Goal: Navigation & Orientation: Find specific page/section

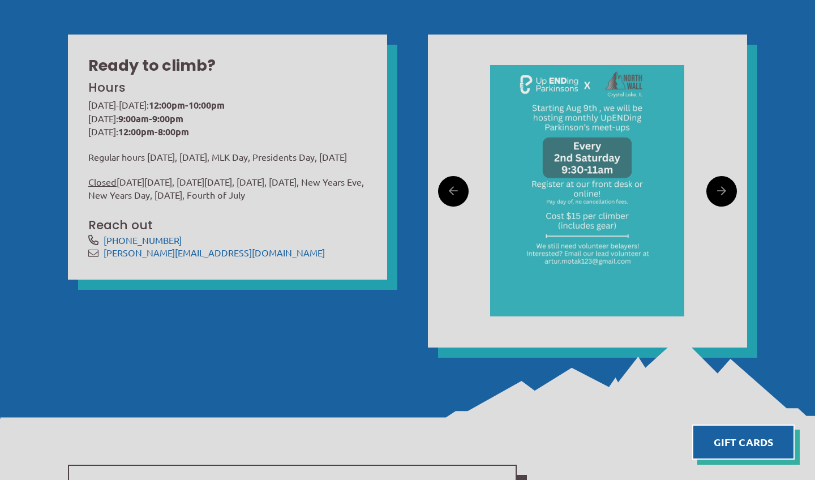
scroll to position [413, 0]
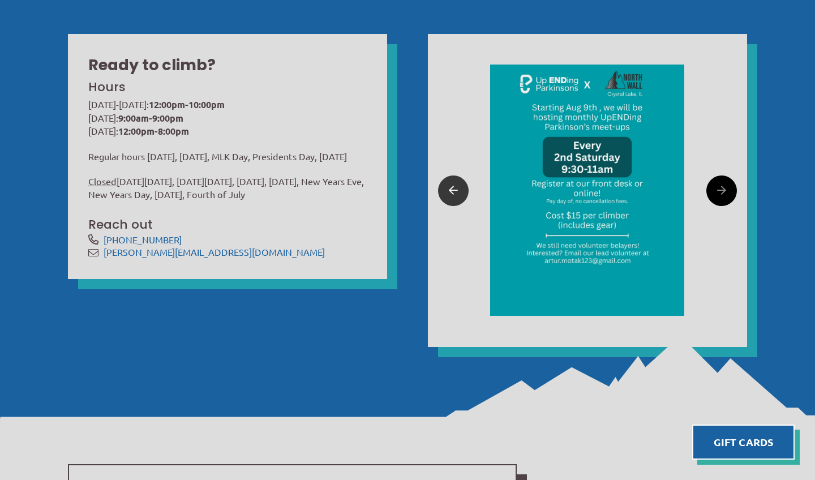
click at [455, 187] on icon at bounding box center [453, 191] width 9 height 18
click at [470, 186] on div at bounding box center [586, 190] width 255 height 312
click at [444, 190] on link at bounding box center [453, 190] width 31 height 31
click at [703, 192] on div at bounding box center [586, 190] width 255 height 312
click at [708, 192] on link at bounding box center [721, 190] width 31 height 31
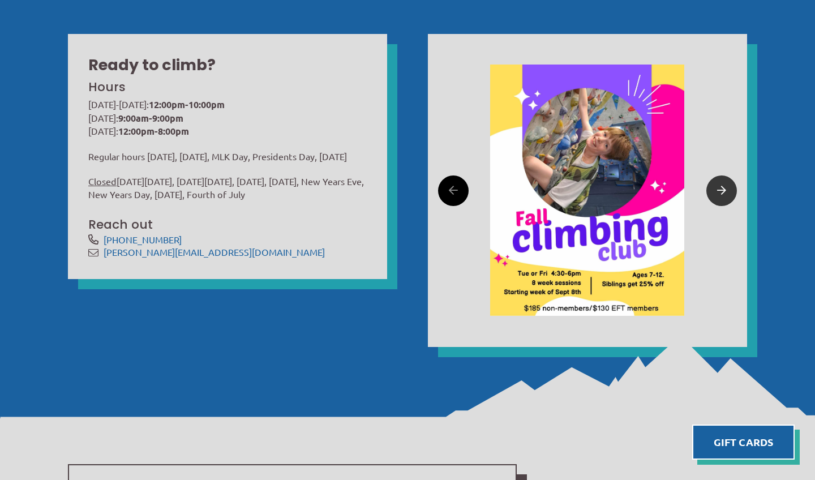
click at [723, 190] on icon at bounding box center [721, 191] width 9 height 18
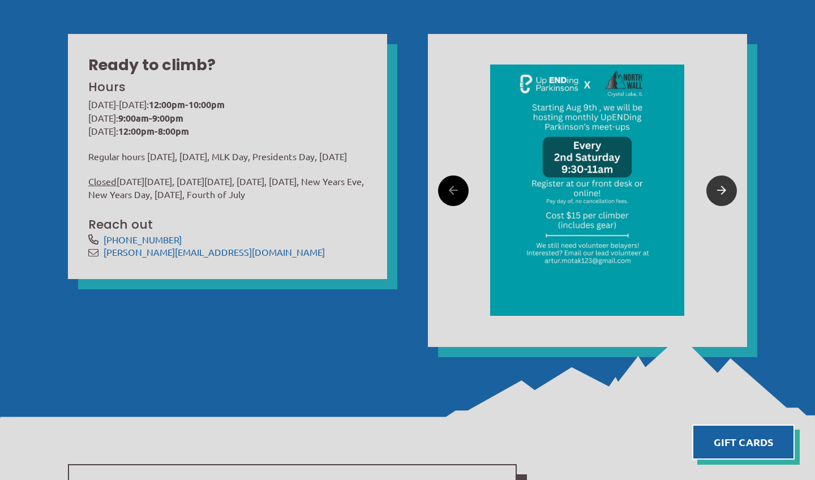
click at [712, 189] on link at bounding box center [721, 190] width 31 height 31
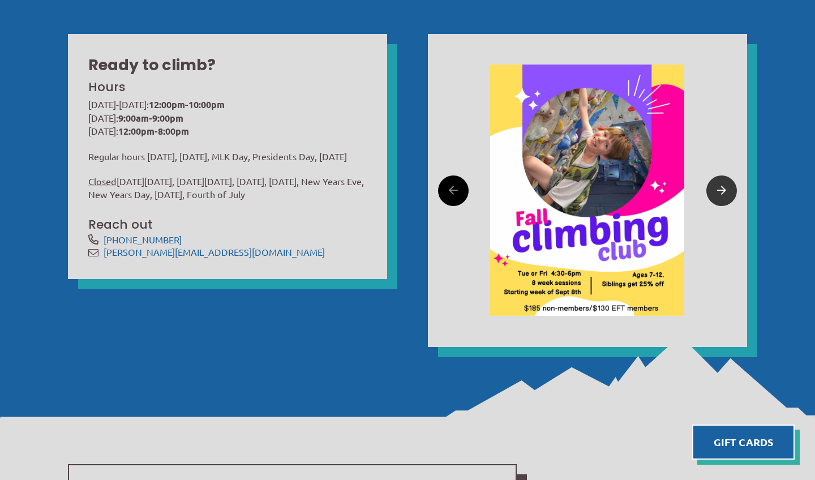
click at [712, 189] on link at bounding box center [721, 190] width 31 height 31
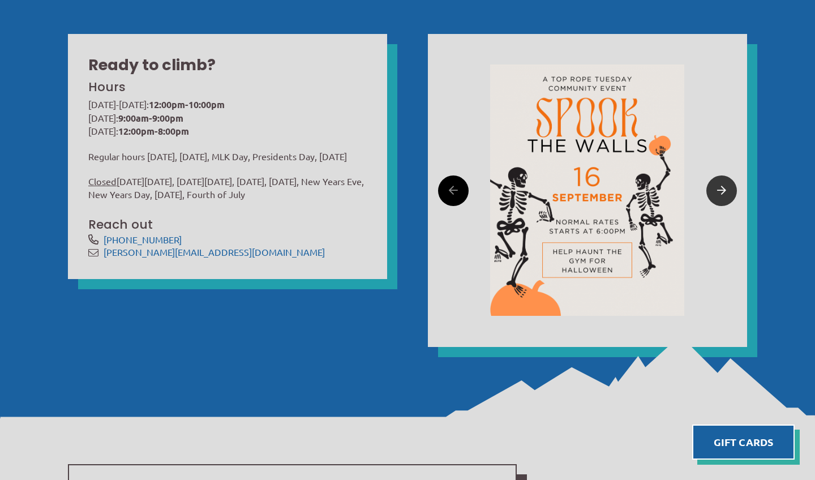
click at [719, 189] on icon at bounding box center [721, 191] width 9 height 18
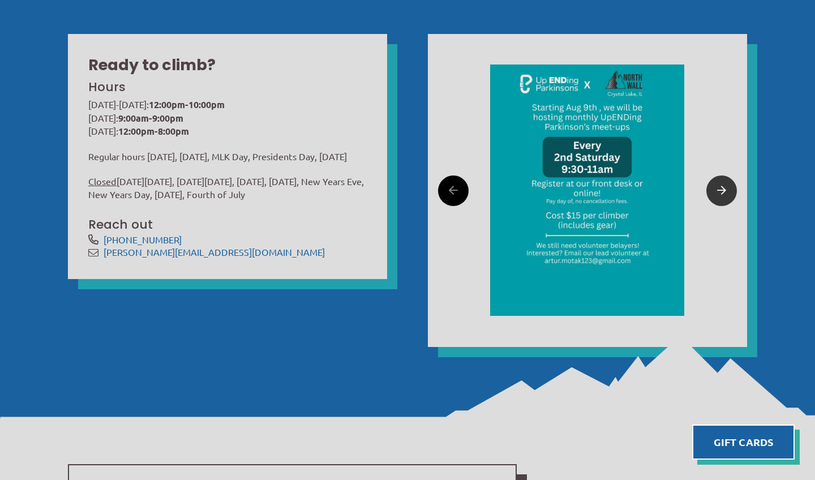
click at [719, 189] on icon at bounding box center [721, 191] width 9 height 18
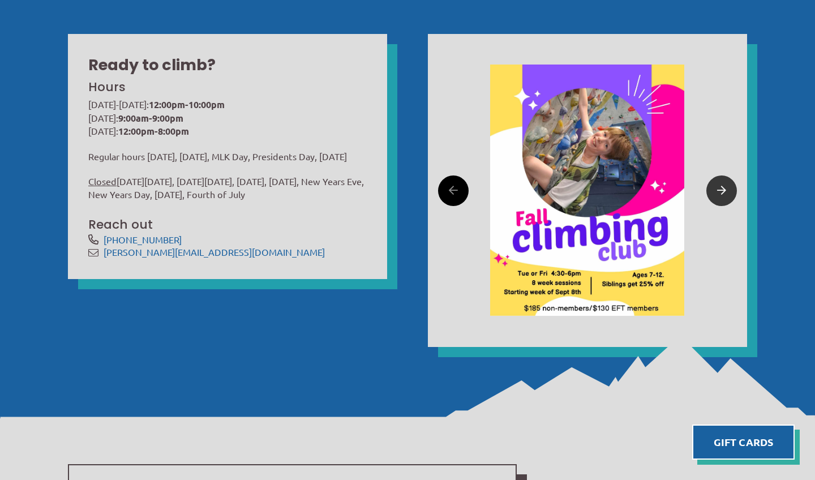
click at [719, 189] on icon at bounding box center [721, 191] width 9 height 18
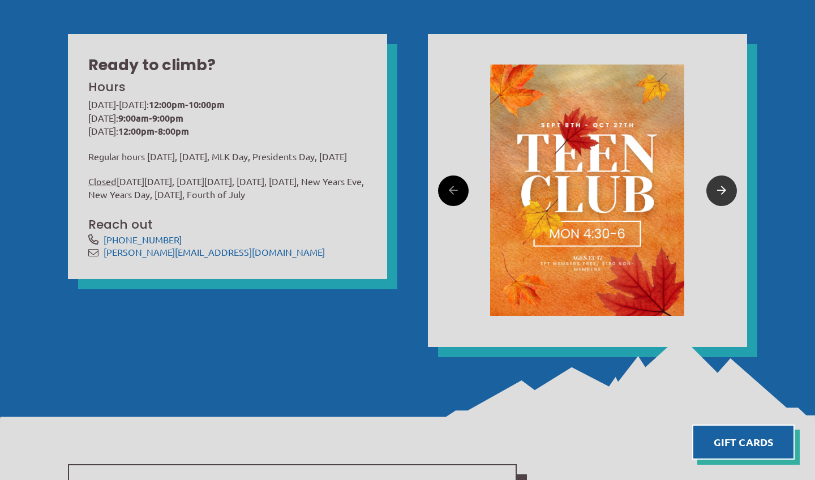
click at [715, 187] on link at bounding box center [721, 190] width 31 height 31
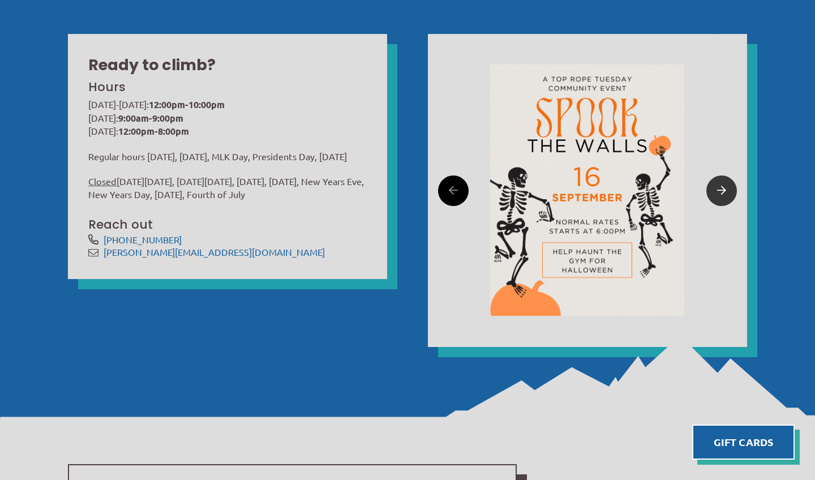
click at [714, 186] on link at bounding box center [721, 190] width 31 height 31
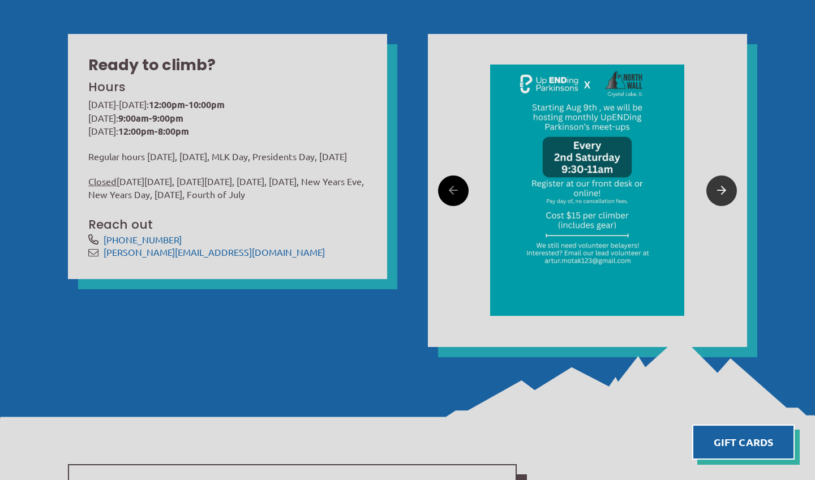
click at [714, 192] on link at bounding box center [721, 190] width 31 height 31
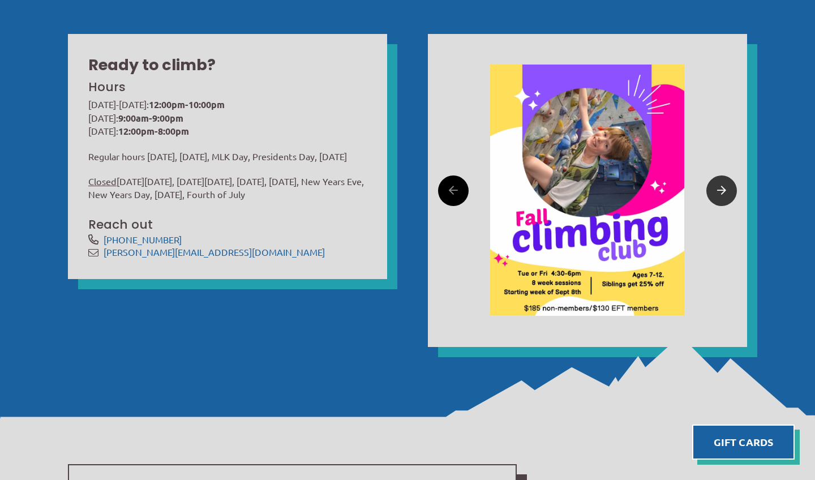
click at [714, 191] on link at bounding box center [721, 190] width 31 height 31
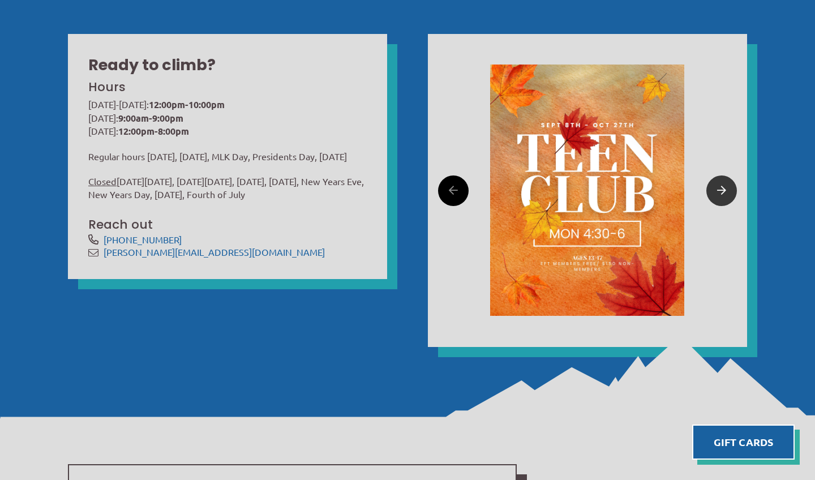
click at [714, 191] on link at bounding box center [721, 190] width 31 height 31
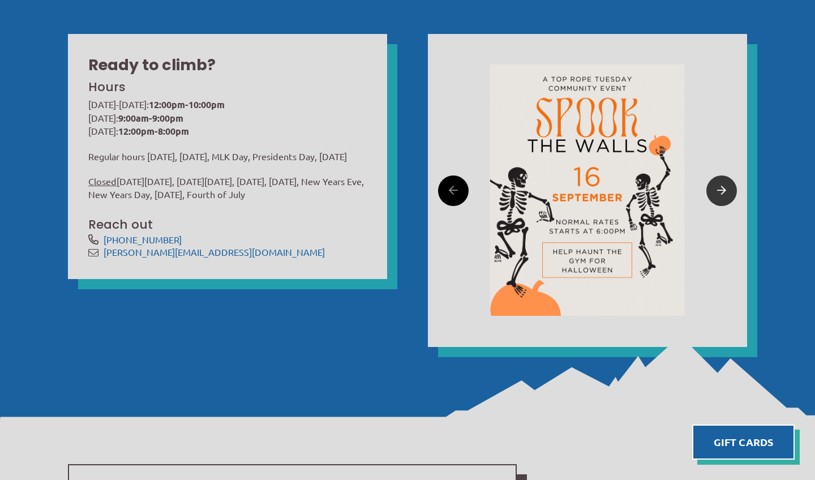
click at [714, 191] on link at bounding box center [721, 190] width 31 height 31
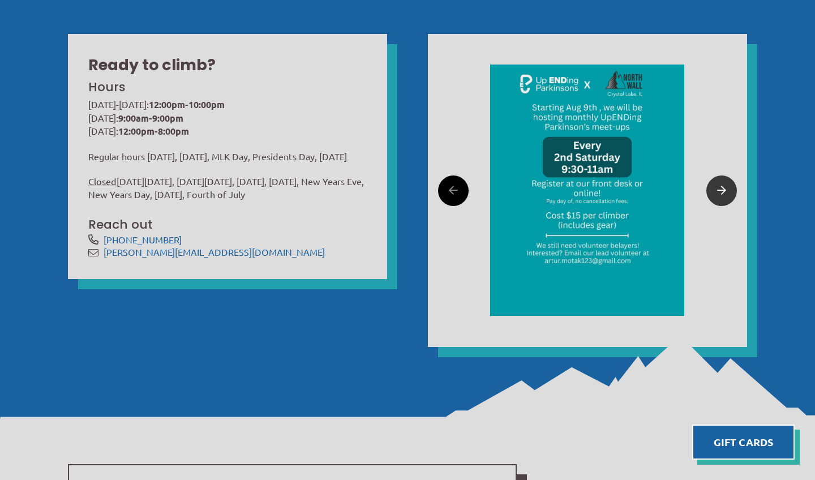
click at [714, 191] on link at bounding box center [721, 190] width 31 height 31
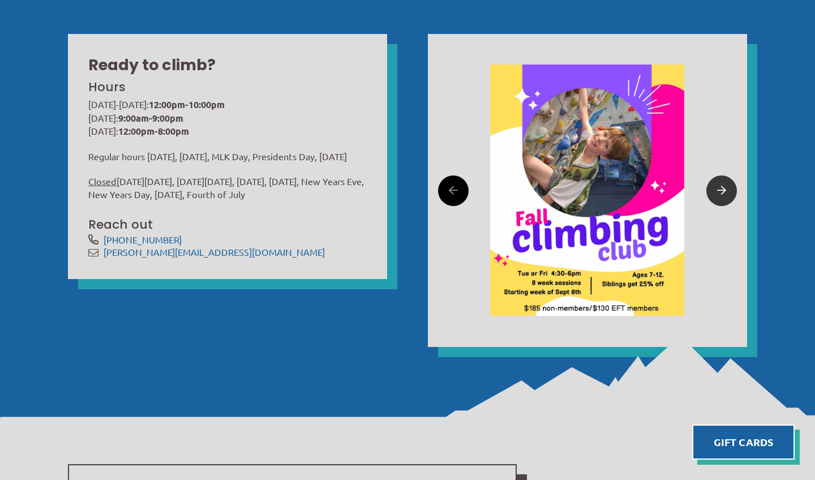
click at [714, 191] on link at bounding box center [721, 190] width 31 height 31
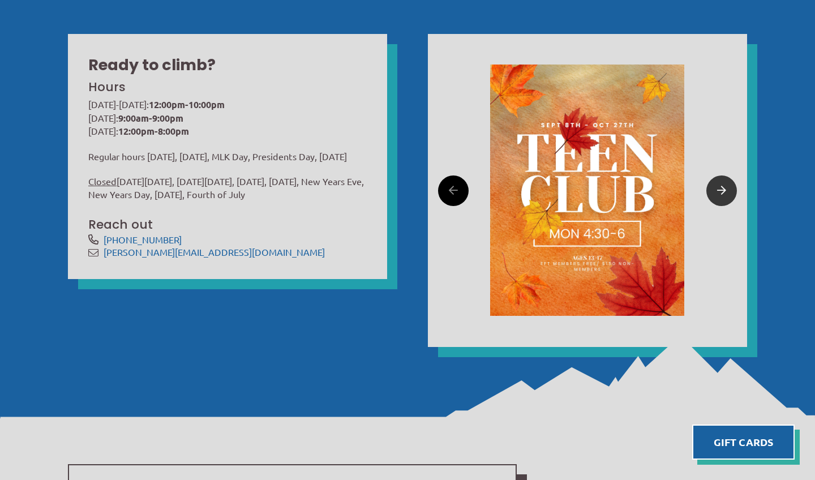
click at [714, 191] on link at bounding box center [721, 190] width 31 height 31
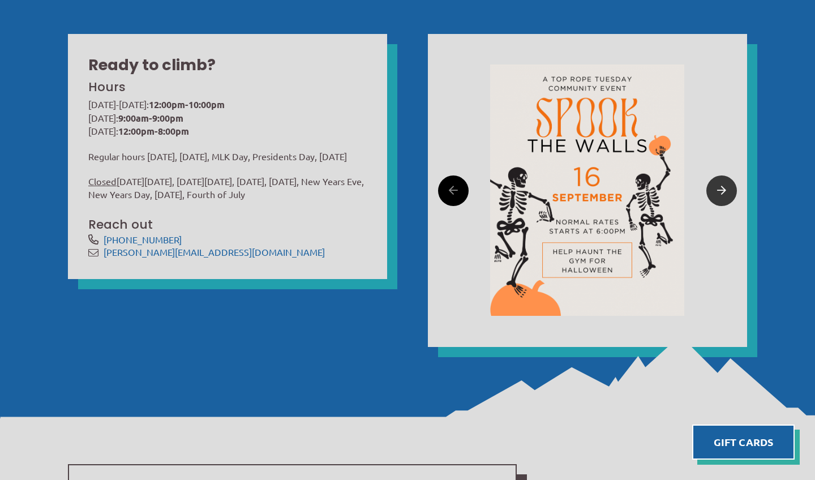
click at [714, 191] on link at bounding box center [721, 190] width 31 height 31
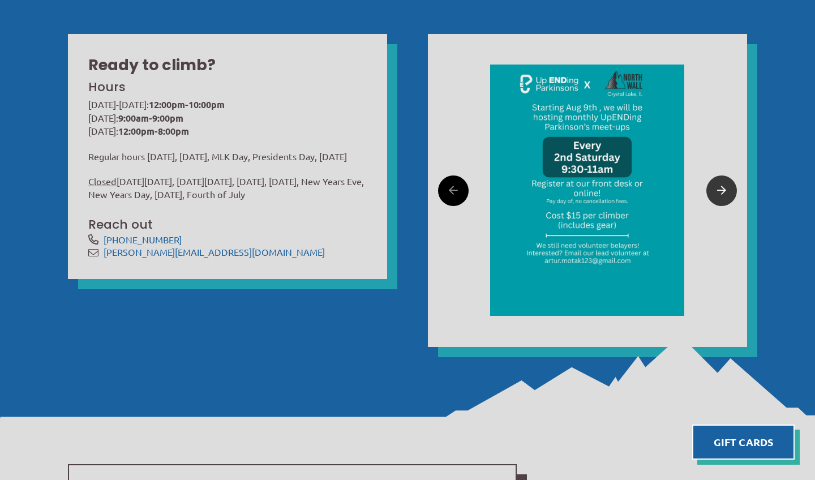
click at [714, 191] on link at bounding box center [721, 190] width 31 height 31
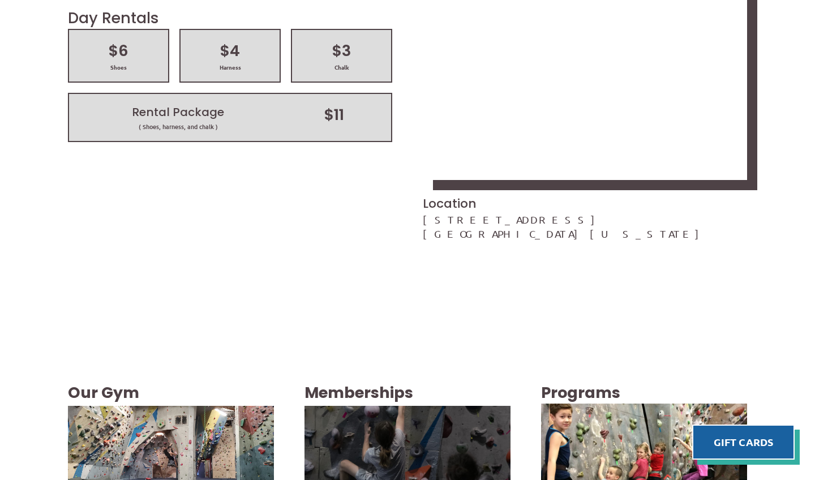
scroll to position [1816, 0]
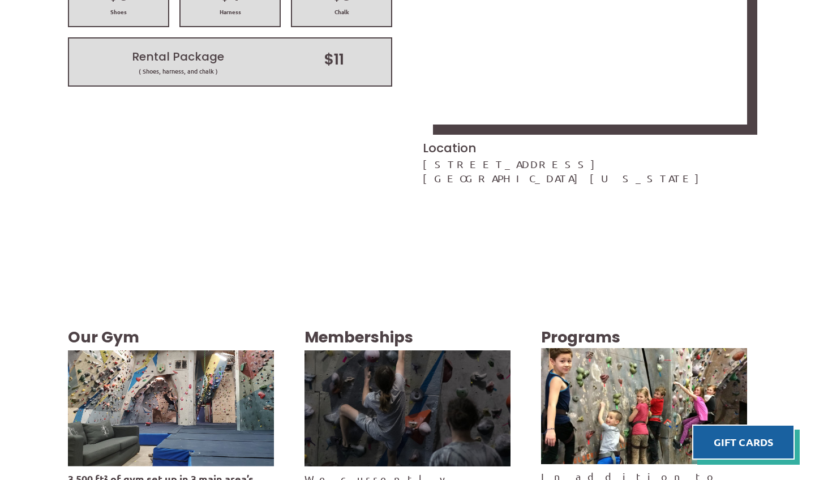
click at [225, 350] on img at bounding box center [171, 408] width 206 height 116
click at [186, 350] on img at bounding box center [171, 408] width 206 height 116
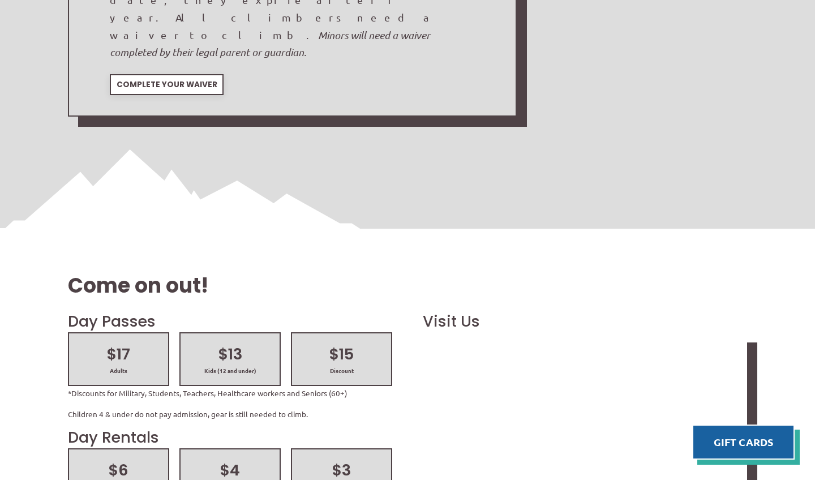
scroll to position [1347, 0]
